Goal: Check status: Check status

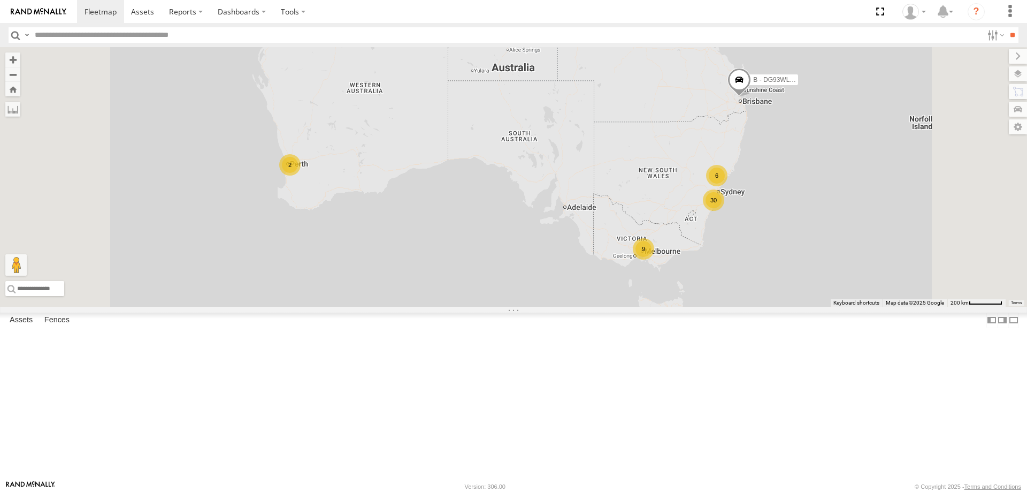
click at [0, 0] on span "Asset" at bounding box center [0, 0] width 0 height 0
click at [0, 0] on div "Asset Current Location" at bounding box center [0, 0] width 0 height 0
click at [0, 0] on span "Asset" at bounding box center [0, 0] width 0 height 0
click at [0, 0] on div "W - ADS247 - [PERSON_NAME]" at bounding box center [0, 0] width 0 height 0
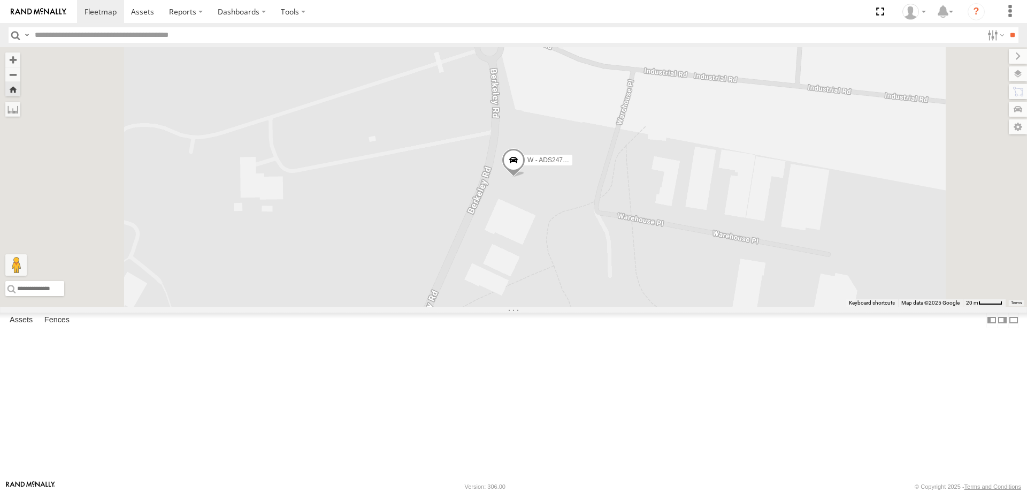
click at [0, 0] on div "W - IHW010 - [PERSON_NAME]" at bounding box center [0, 0] width 0 height 0
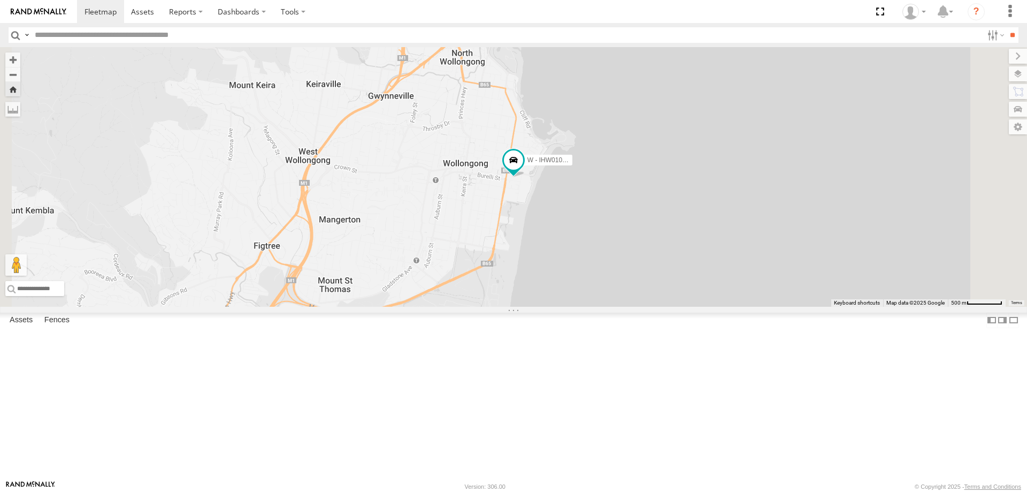
click at [0, 0] on div "W - ADS247 - [PERSON_NAME] All Assets" at bounding box center [0, 0] width 0 height 0
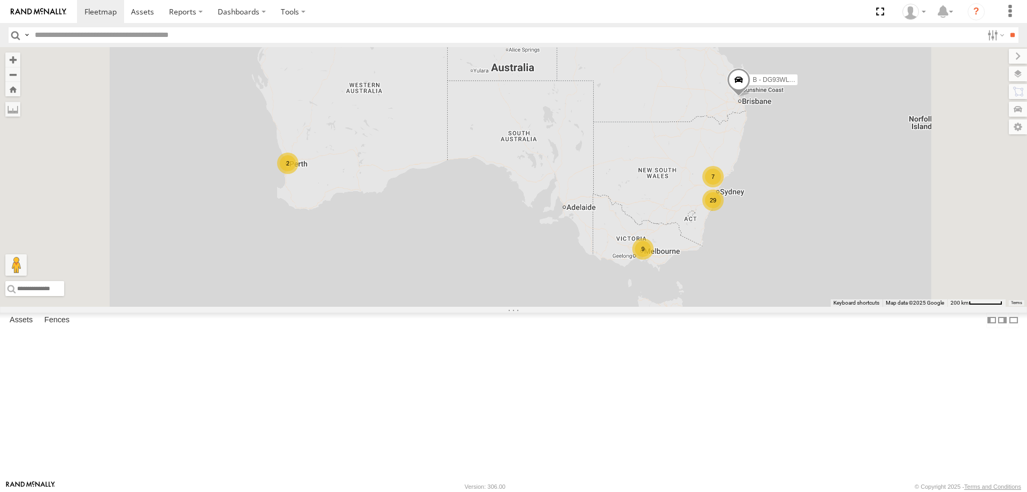
click at [0, 0] on div "All Assets" at bounding box center [0, 0] width 0 height 0
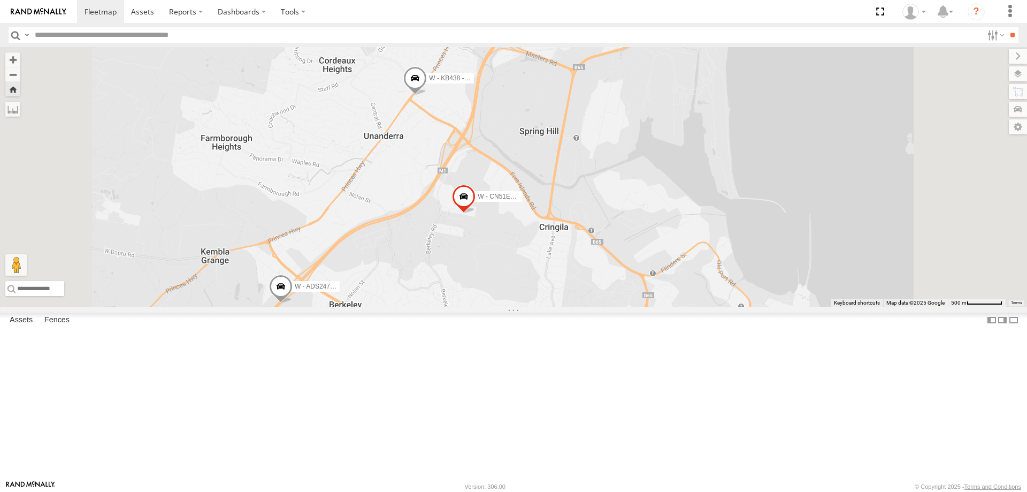
click at [0, 0] on div "W - IHW010 - [PERSON_NAME]" at bounding box center [0, 0] width 0 height 0
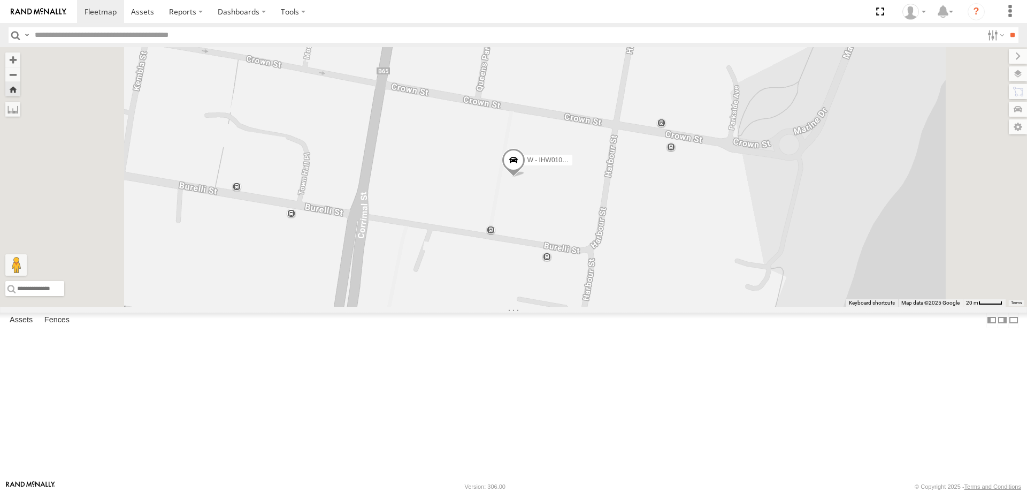
click at [0, 0] on div "All Assets" at bounding box center [0, 0] width 0 height 0
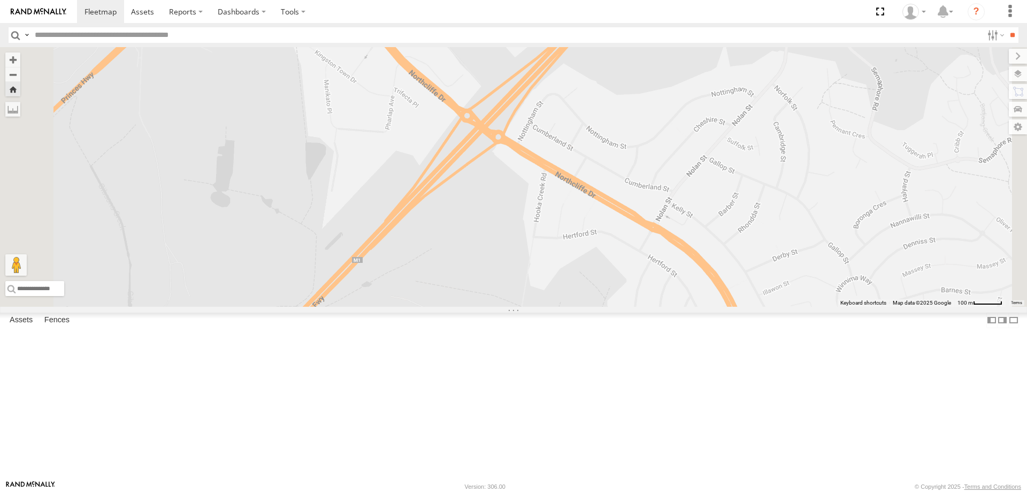
click at [0, 0] on div "W - KB438 - [PERSON_NAME] All Assets" at bounding box center [0, 0] width 0 height 0
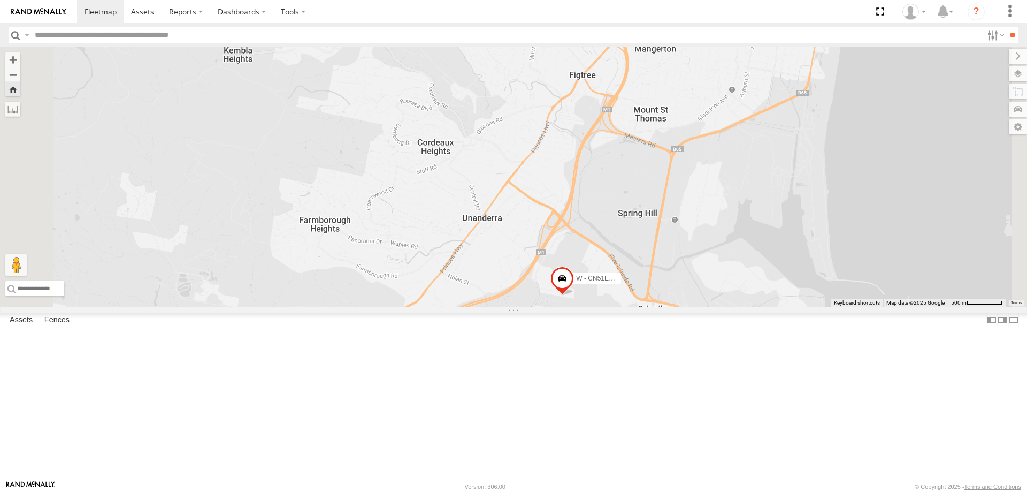
click at [0, 0] on div "W - KB438 - [PERSON_NAME] All Assets [GEOGRAPHIC_DATA][PERSON_NAME] -34.4832 15…" at bounding box center [0, 0] width 0 height 0
click at [0, 0] on div "W - KB438 - [PERSON_NAME]" at bounding box center [0, 0] width 0 height 0
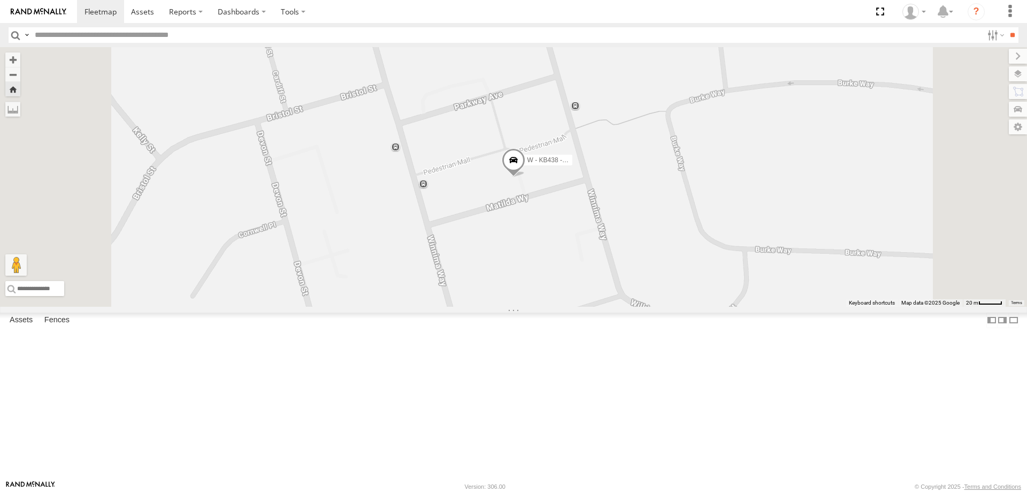
click at [0, 0] on div "W - ADS247 - [PERSON_NAME]" at bounding box center [0, 0] width 0 height 0
